Goal: Find specific page/section: Find specific page/section

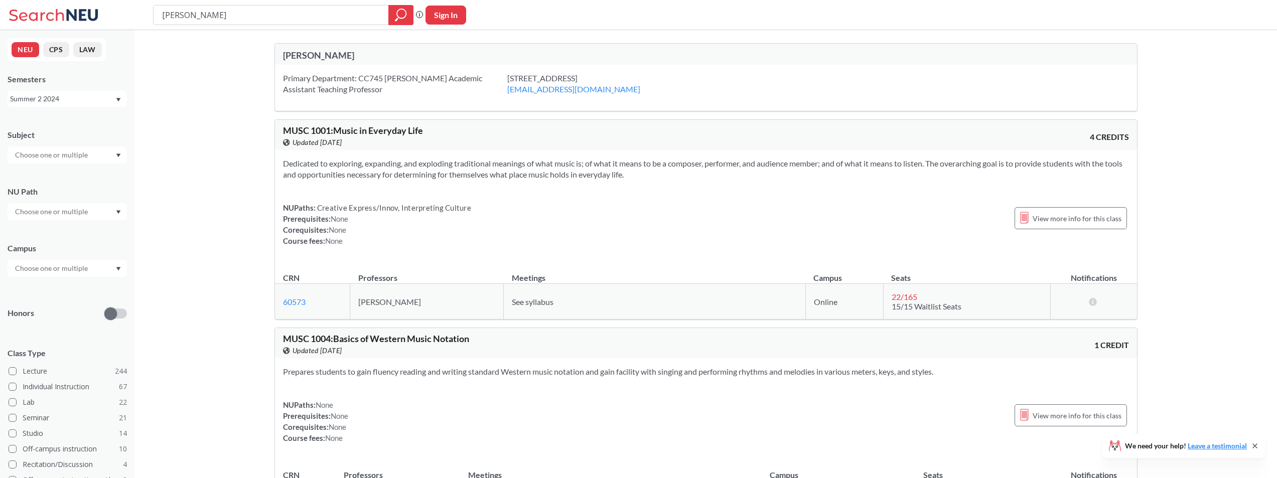
click at [300, 54] on div "[PERSON_NAME]" at bounding box center [494, 55] width 423 height 11
click at [44, 17] on icon at bounding box center [55, 15] width 93 height 20
